Goal: Information Seeking & Learning: Find specific fact

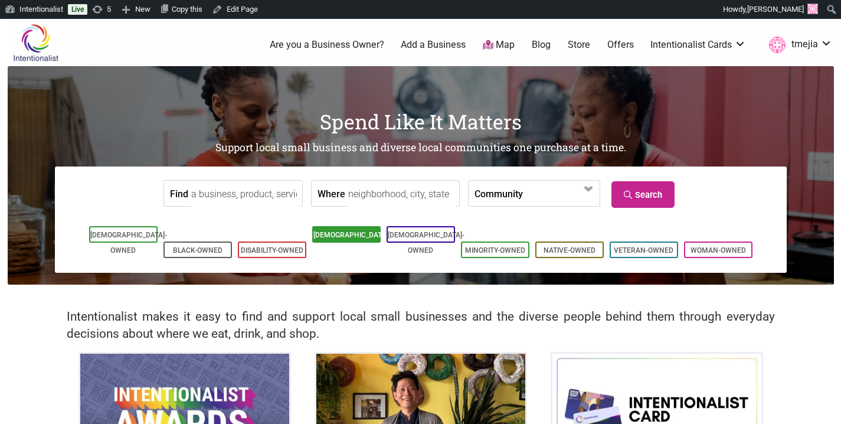
click at [333, 238] on link "[DEMOGRAPHIC_DATA]-Owned" at bounding box center [351, 243] width 77 height 24
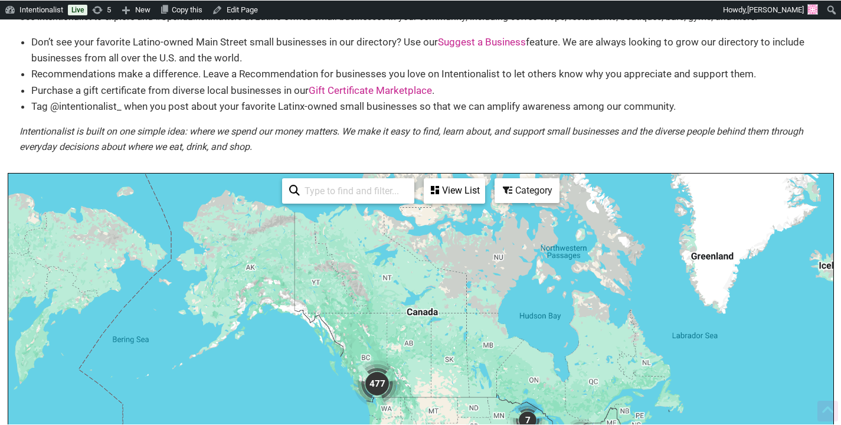
scroll to position [184, 0]
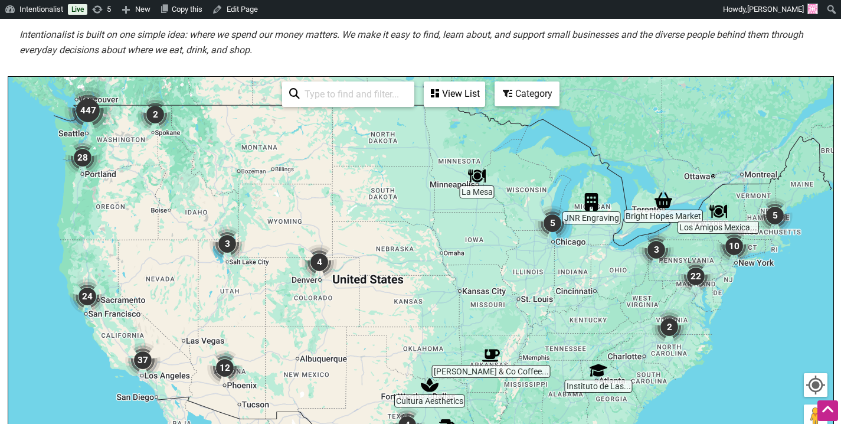
click at [93, 114] on img "447" at bounding box center [87, 110] width 47 height 47
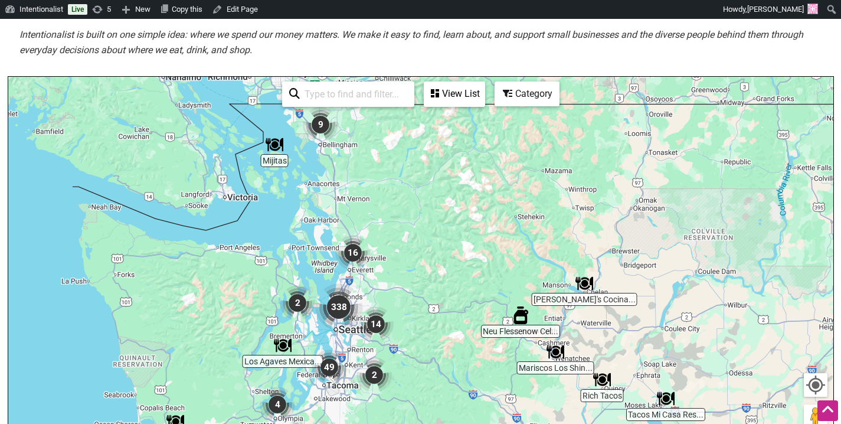
click at [333, 293] on img "338" at bounding box center [338, 306] width 47 height 47
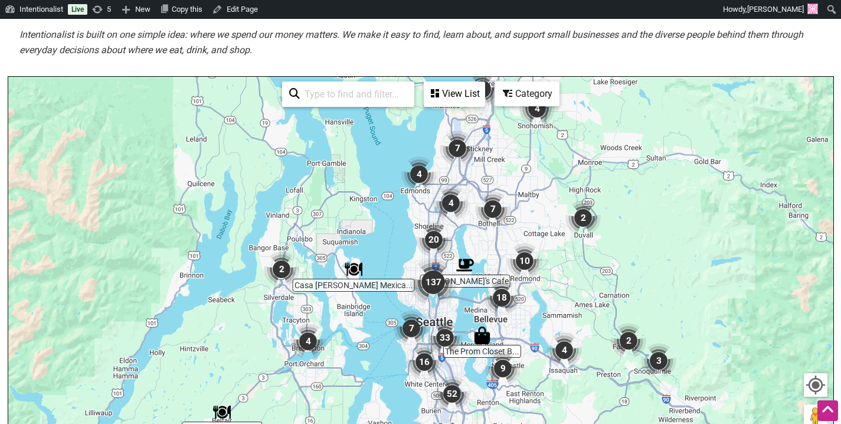
click at [432, 285] on img "137" at bounding box center [432, 281] width 47 height 47
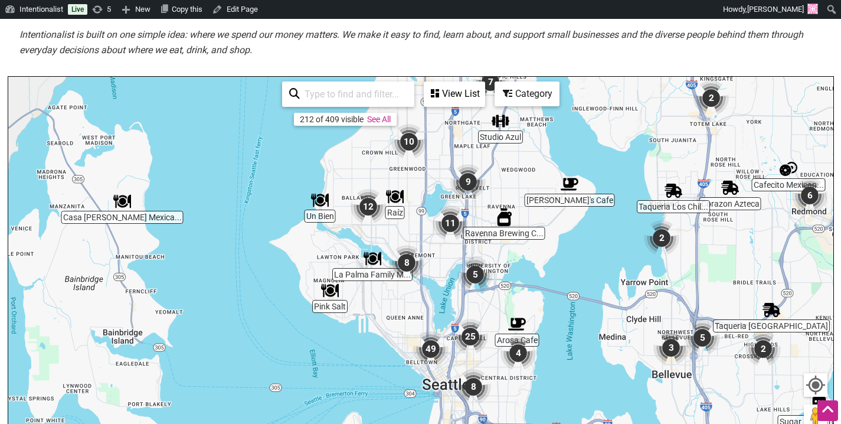
click at [409, 152] on img "10" at bounding box center [408, 141] width 35 height 35
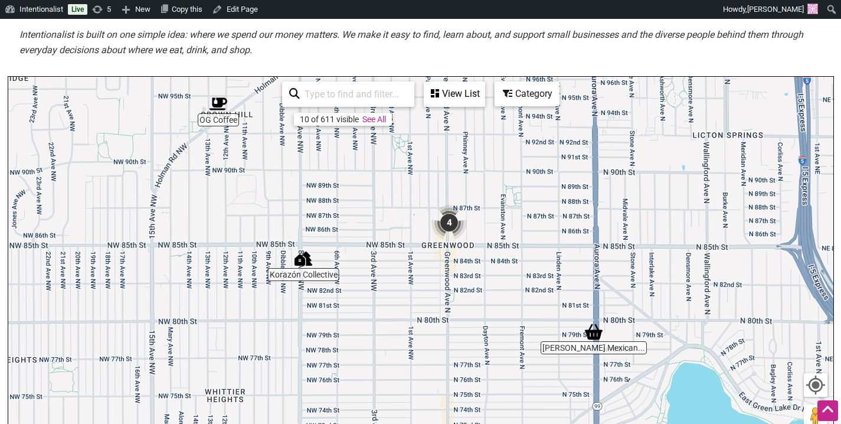
drag, startPoint x: 495, startPoint y: 326, endPoint x: 484, endPoint y: 162, distance: 164.4
click at [484, 162] on div "To navigate, press the arrow keys." at bounding box center [420, 306] width 825 height 459
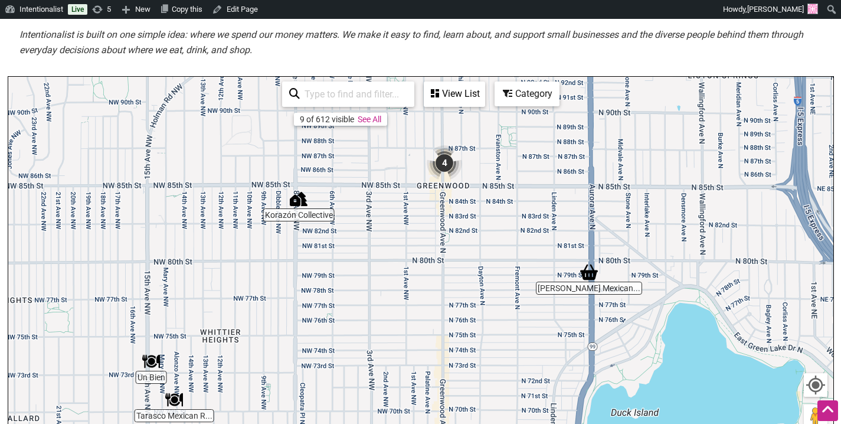
click at [444, 161] on img "4" at bounding box center [444, 162] width 35 height 35
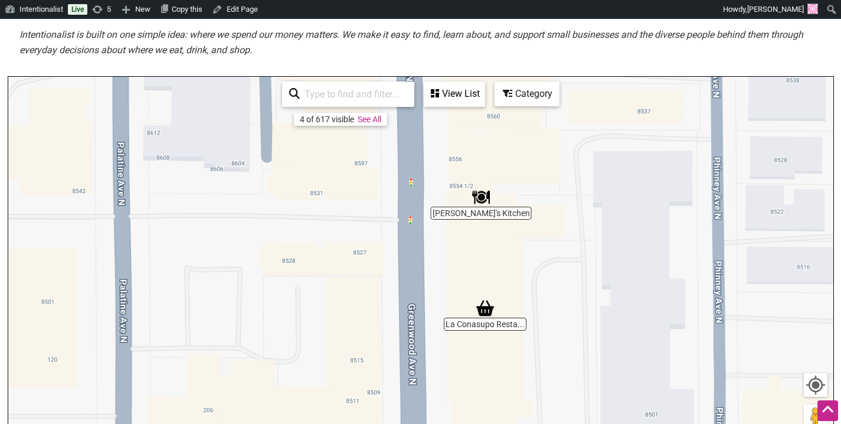
drag, startPoint x: 443, startPoint y: 189, endPoint x: 407, endPoint y: 261, distance: 80.5
click at [407, 261] on div "To navigate, press the arrow keys." at bounding box center [420, 306] width 825 height 459
click at [475, 205] on img "Abuelita's Kitchen" at bounding box center [481, 197] width 18 height 18
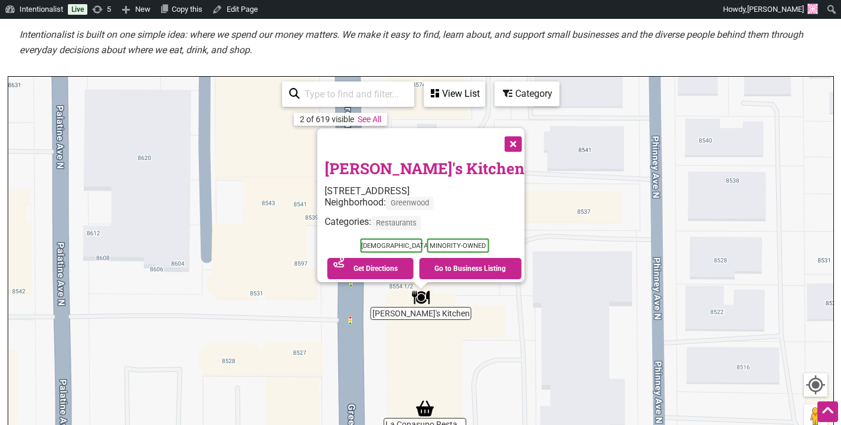
click at [357, 99] on input "search" at bounding box center [353, 94] width 107 height 23
type input "d"
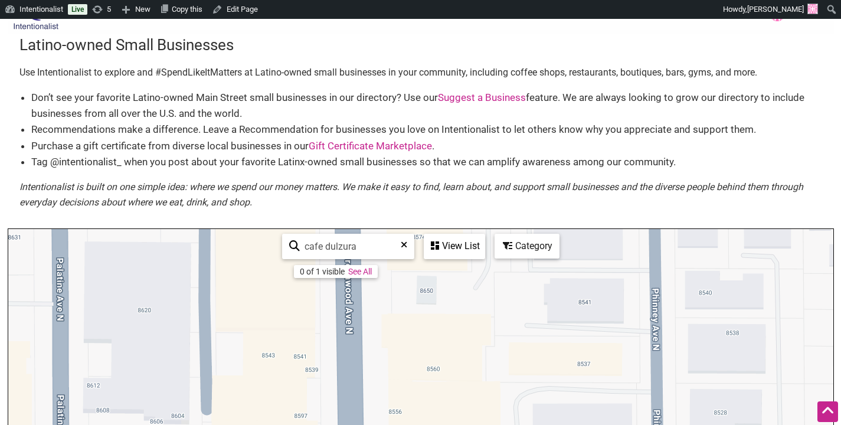
scroll to position [0, 0]
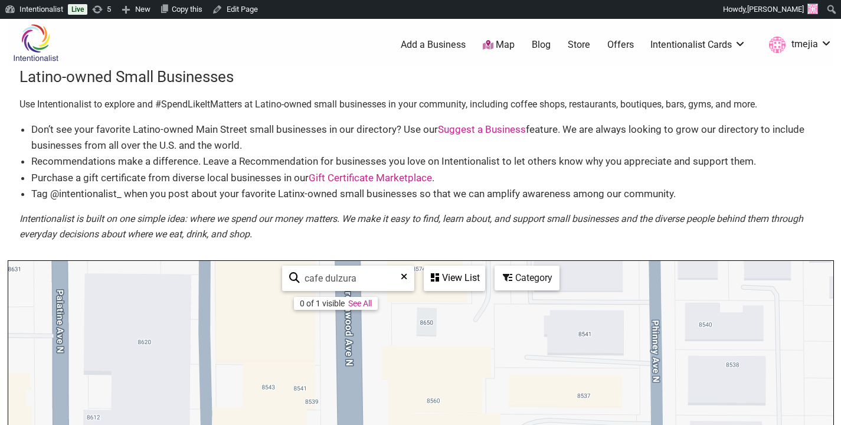
type input "cafe dulzura"
click at [32, 44] on img at bounding box center [36, 43] width 56 height 38
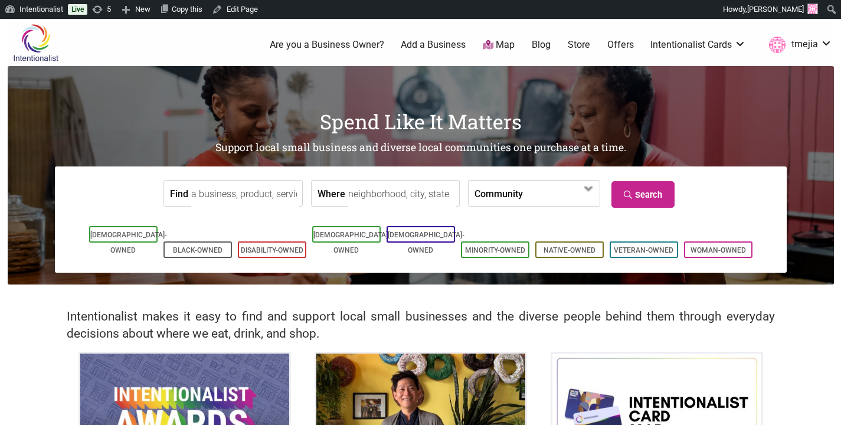
click at [252, 190] on input "Find" at bounding box center [245, 194] width 108 height 27
click at [265, 218] on div "Cafe Dulzura" at bounding box center [242, 229] width 91 height 40
type input "Cafe Dulzura"
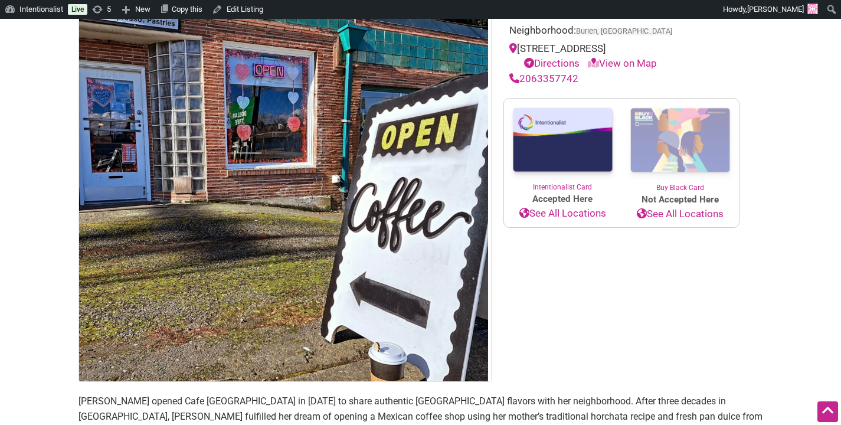
scroll to position [527, 0]
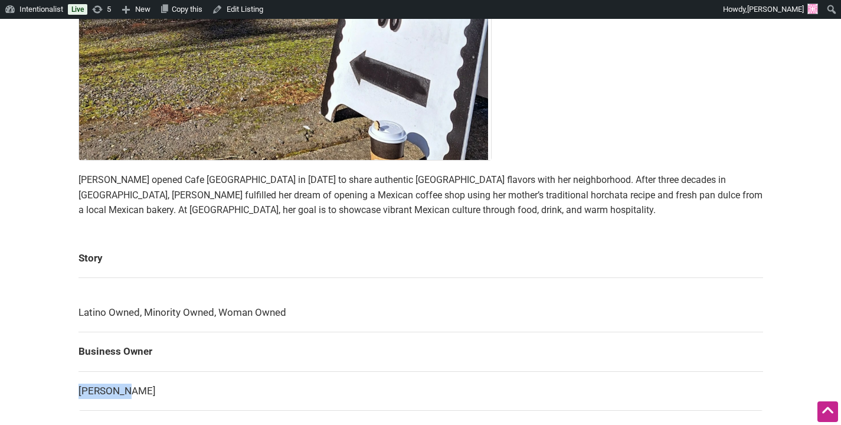
drag, startPoint x: 126, startPoint y: 388, endPoint x: 126, endPoint y: 342, distance: 46.0
click at [83, 380] on td "Maria Cid" at bounding box center [420, 391] width 684 height 40
copy td "Maria Cid"
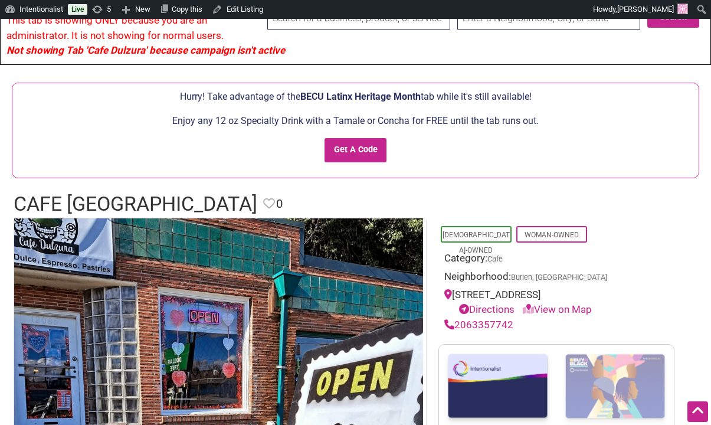
scroll to position [0, 0]
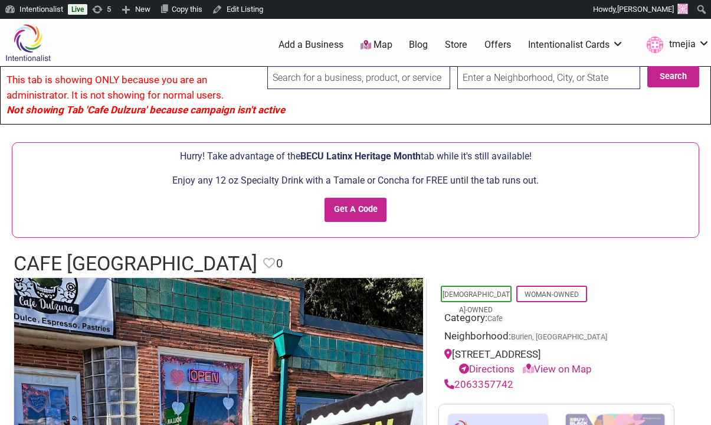
click at [310, 87] on input "search" at bounding box center [358, 77] width 183 height 23
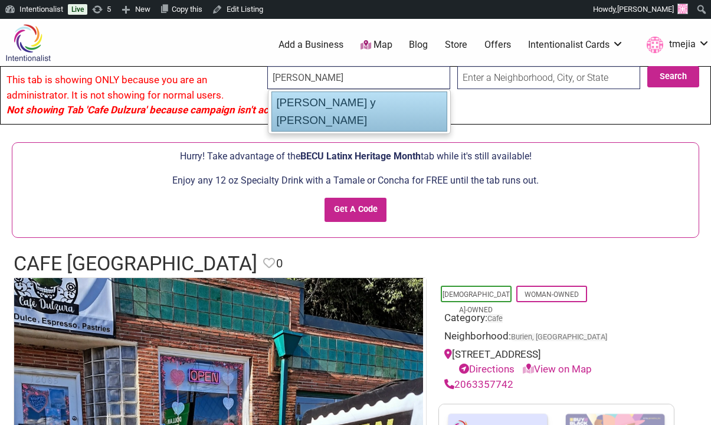
click at [343, 110] on div "Don Gallopinto y Tortas Locas" at bounding box center [359, 111] width 176 height 40
type input "Don Gallopinto y Tortas Locas"
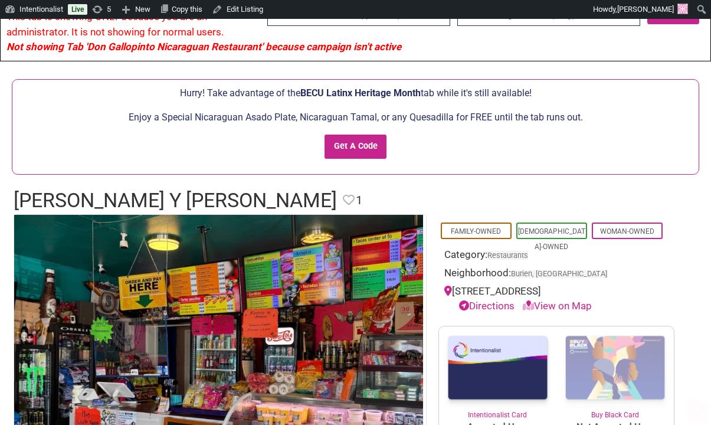
scroll to position [111, 0]
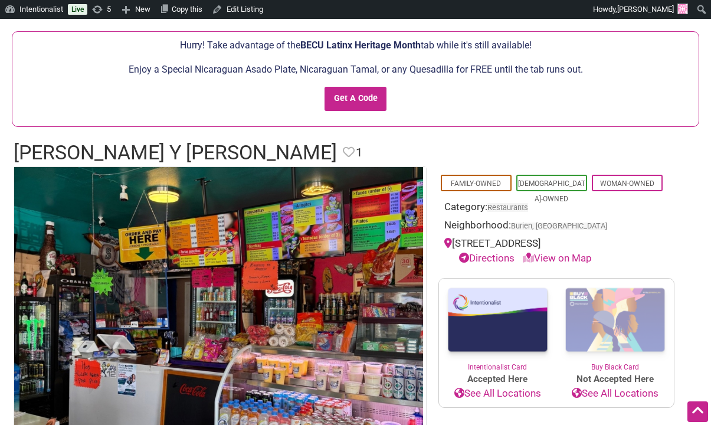
drag, startPoint x: 650, startPoint y: 241, endPoint x: 438, endPoint y: 240, distance: 211.8
click at [455, 250] on div "14912 Ambaum Blvd SW, Burien, WA 98166 Directions View on Map" at bounding box center [556, 251] width 224 height 30
copy div "14912 Ambaum Blvd SW, Burien, WA 98166"
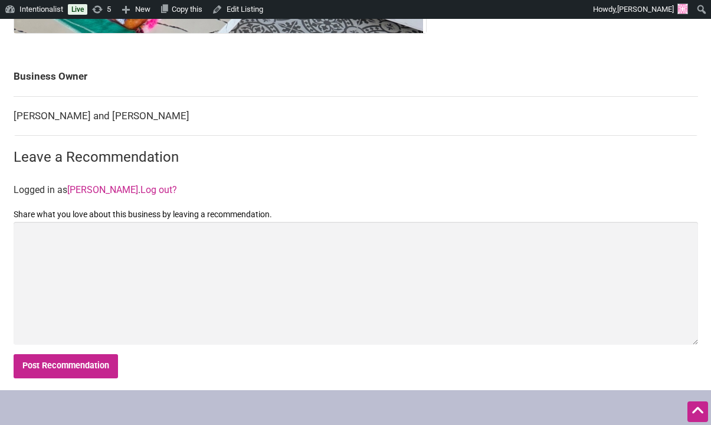
scroll to position [653, 0]
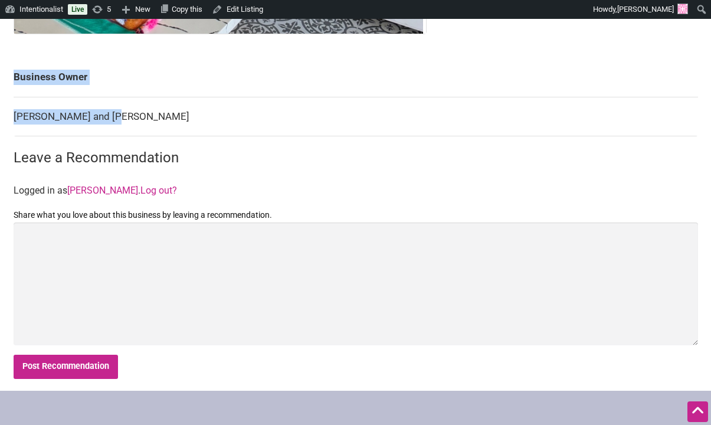
drag, startPoint x: 124, startPoint y: 118, endPoint x: 11, endPoint y: 112, distance: 113.4
click at [11, 112] on div "Family-Owned Latino-Owned Woman-Owned Category: Restaurants Neighborhood: Burie…" at bounding box center [356, 7] width 708 height 766
click at [101, 114] on td "Luis and Gema Rangel" at bounding box center [356, 117] width 684 height 40
drag, startPoint x: 128, startPoint y: 116, endPoint x: 17, endPoint y: 117, distance: 111.5
click at [14, 117] on td "Luis and Gema Rangel" at bounding box center [356, 117] width 684 height 40
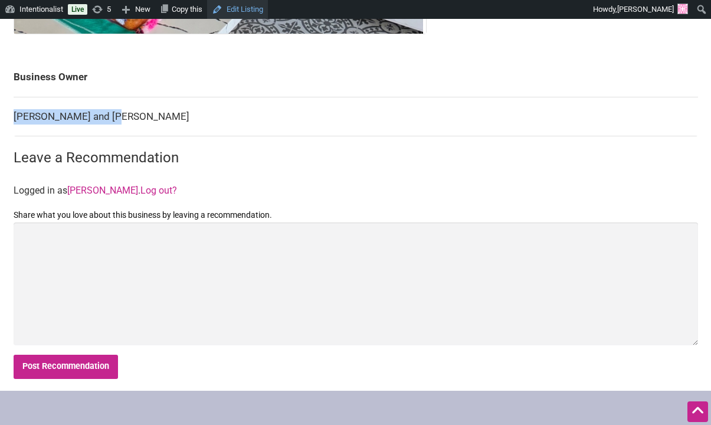
copy td "Luis and Gema Rangel"
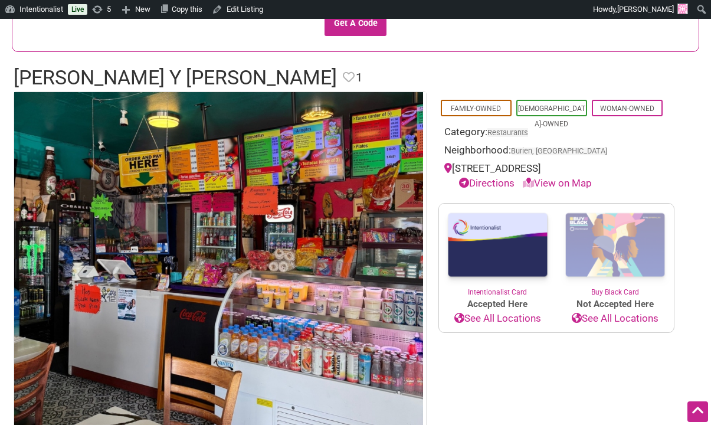
scroll to position [0, 0]
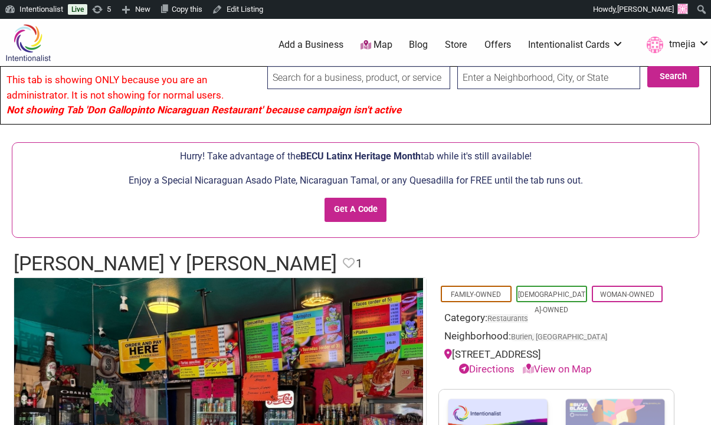
click at [316, 81] on input "search" at bounding box center [358, 77] width 183 height 23
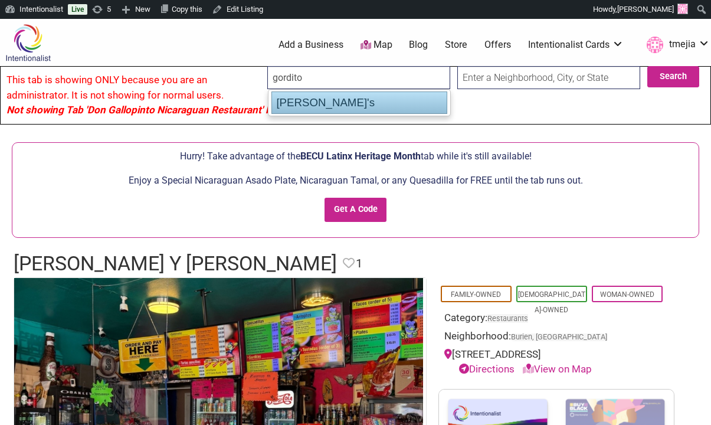
click at [324, 105] on div "[PERSON_NAME]'s" at bounding box center [359, 102] width 176 height 22
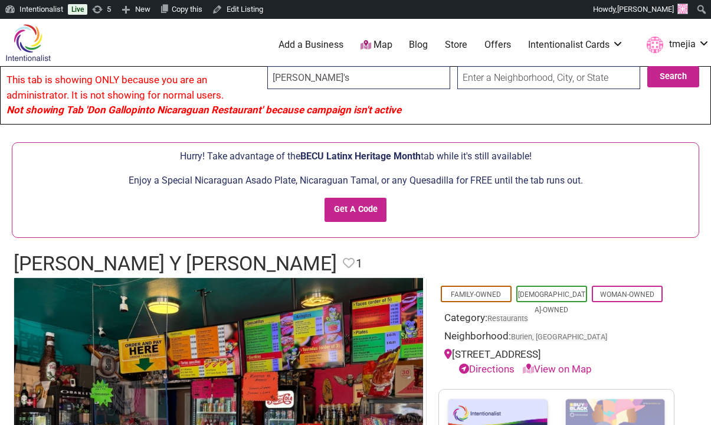
type input "[PERSON_NAME]'s"
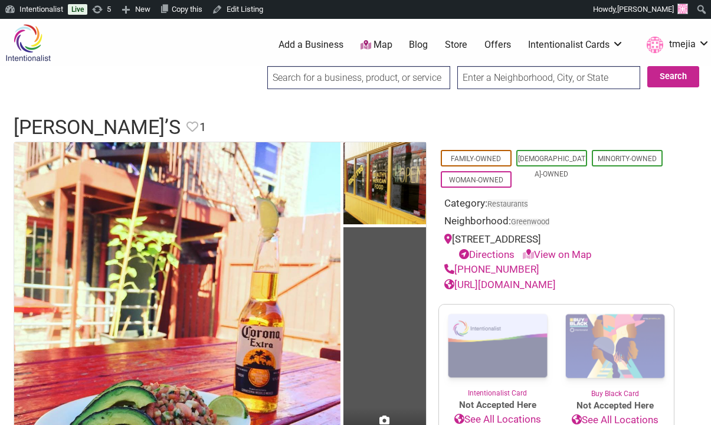
click at [300, 77] on input "search" at bounding box center [358, 77] width 183 height 23
click at [376, 77] on input "kokos" at bounding box center [358, 77] width 183 height 23
type input "koko'"
